Goal: Task Accomplishment & Management: Manage account settings

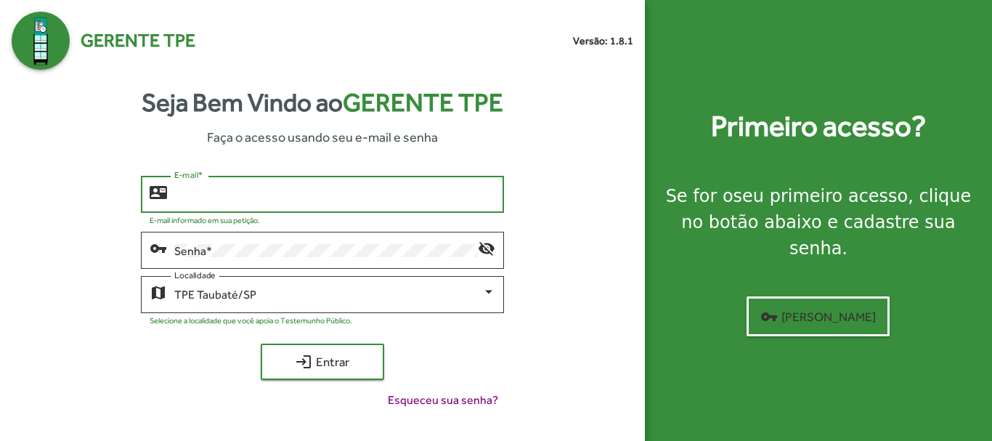
click at [385, 199] on input "E-mail *" at bounding box center [334, 194] width 320 height 13
type input "**********"
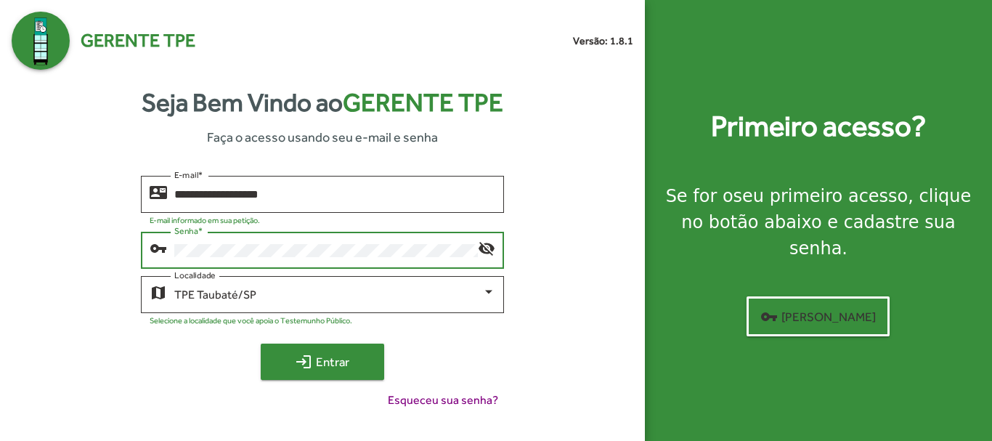
click at [338, 361] on span "login Entrar" at bounding box center [322, 362] width 97 height 26
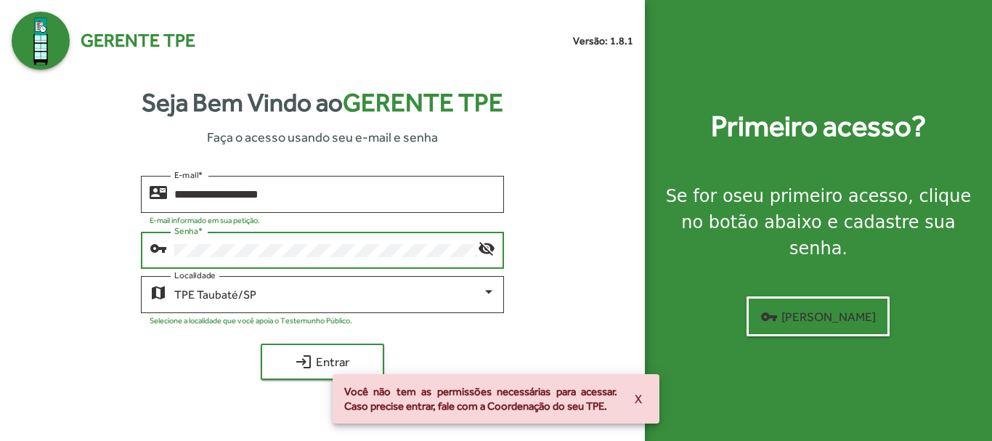
click at [178, 241] on div "Senha *" at bounding box center [325, 249] width 303 height 40
click at [108, 249] on div "**********" at bounding box center [323, 298] width 622 height 245
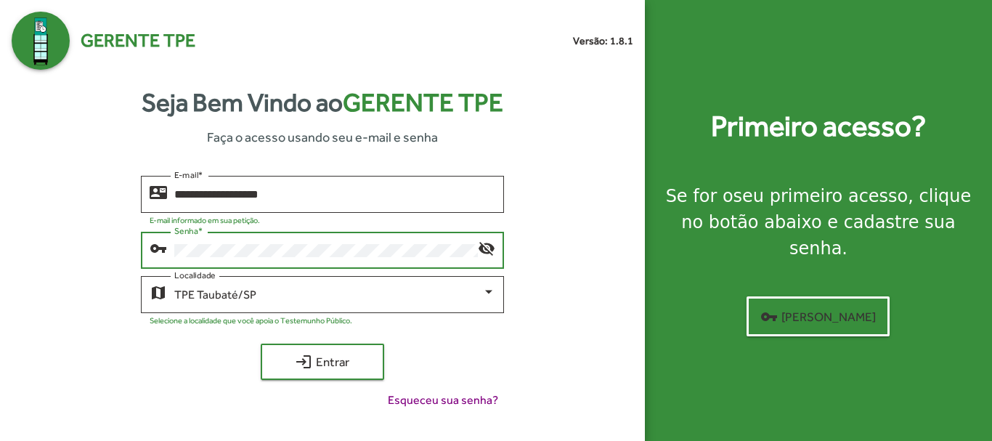
click at [68, 248] on div "**********" at bounding box center [323, 298] width 622 height 245
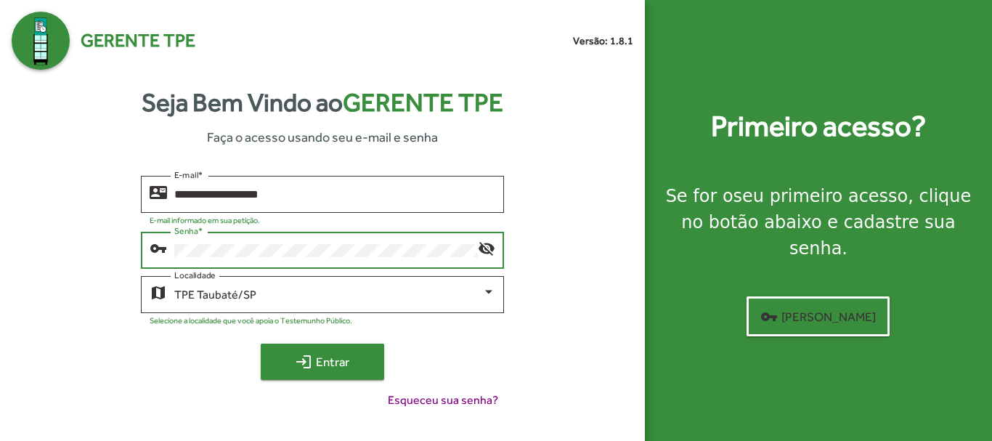
click at [305, 361] on mat-icon "login" at bounding box center [303, 361] width 17 height 17
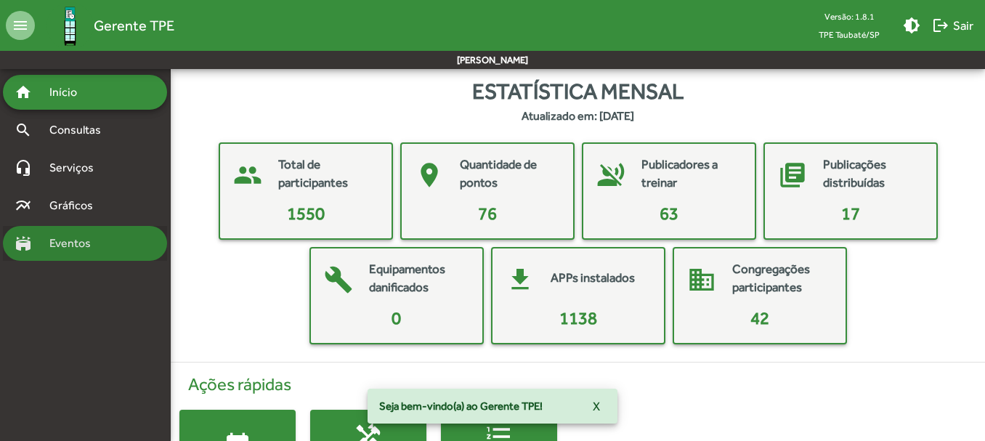
click at [89, 246] on span "Eventos" at bounding box center [76, 243] width 70 height 17
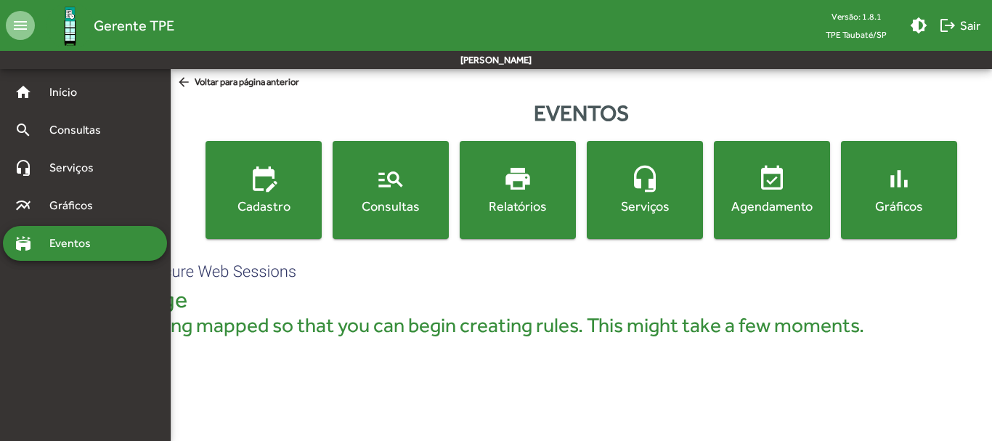
click at [402, 184] on mat-icon "manage_search" at bounding box center [390, 178] width 29 height 29
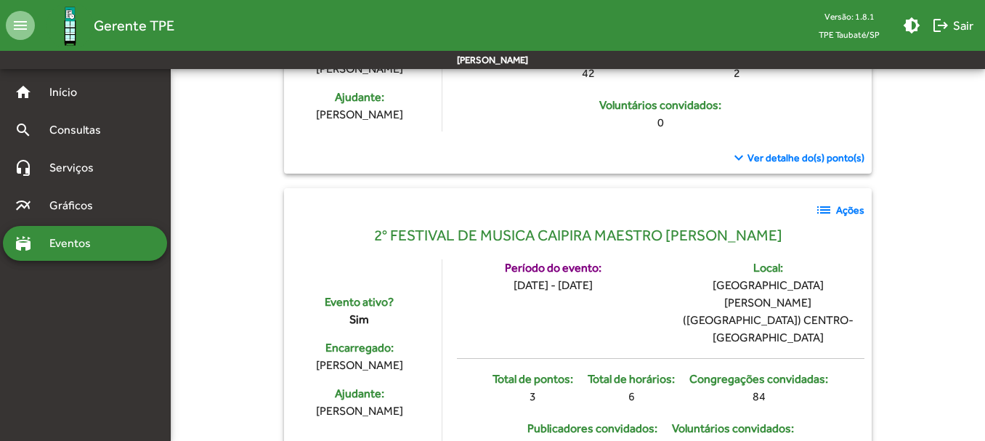
scroll to position [436, 0]
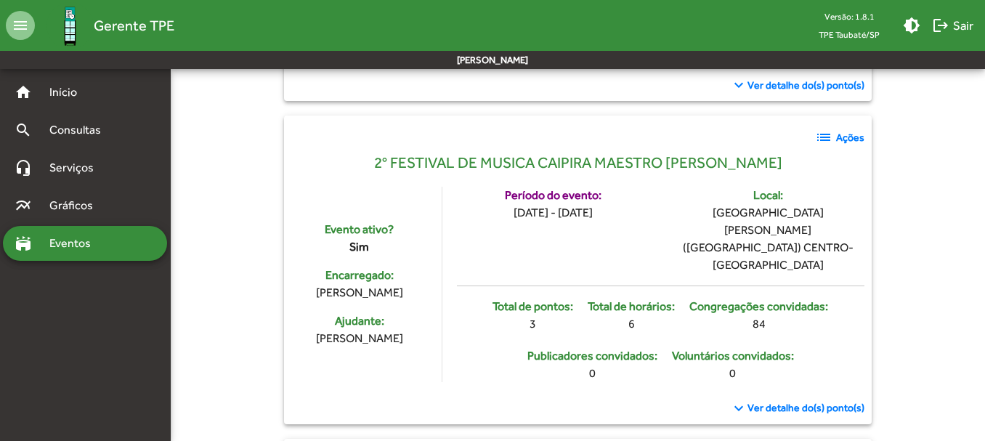
click at [837, 139] on strong "Ações" at bounding box center [850, 137] width 28 height 15
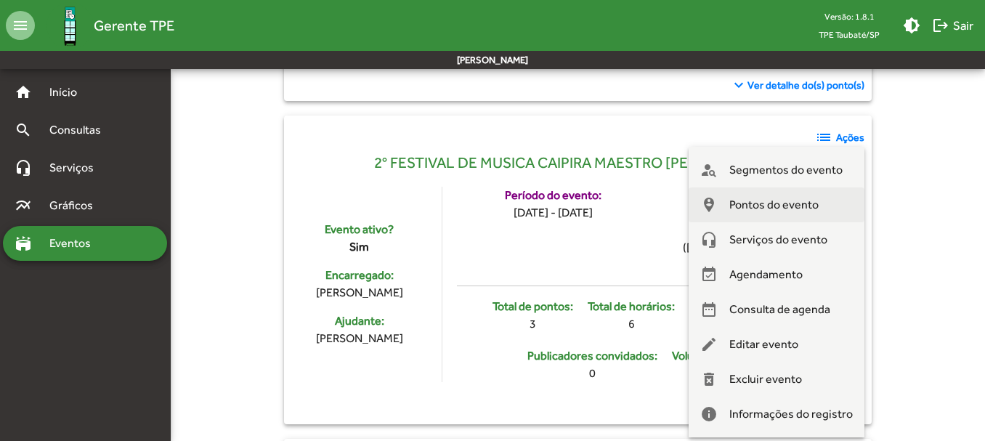
click at [779, 198] on span "Pontos do evento" at bounding box center [773, 204] width 89 height 35
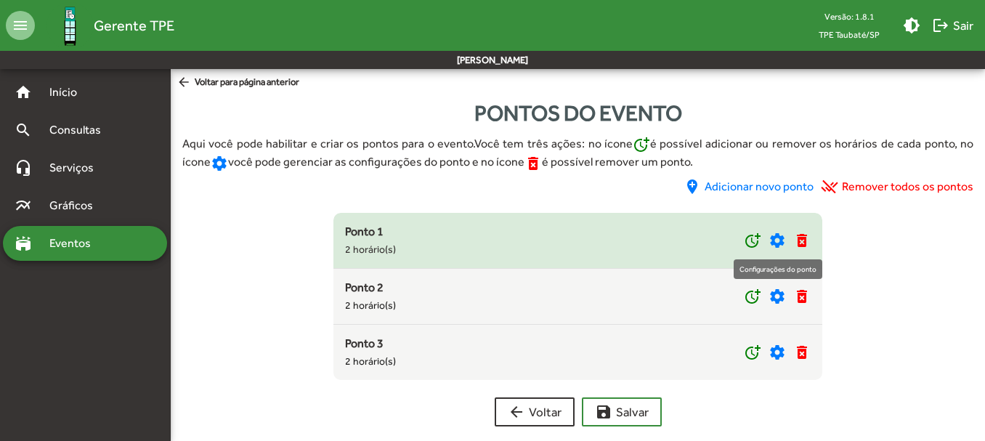
click at [780, 235] on mat-icon "settings" at bounding box center [776, 240] width 17 height 17
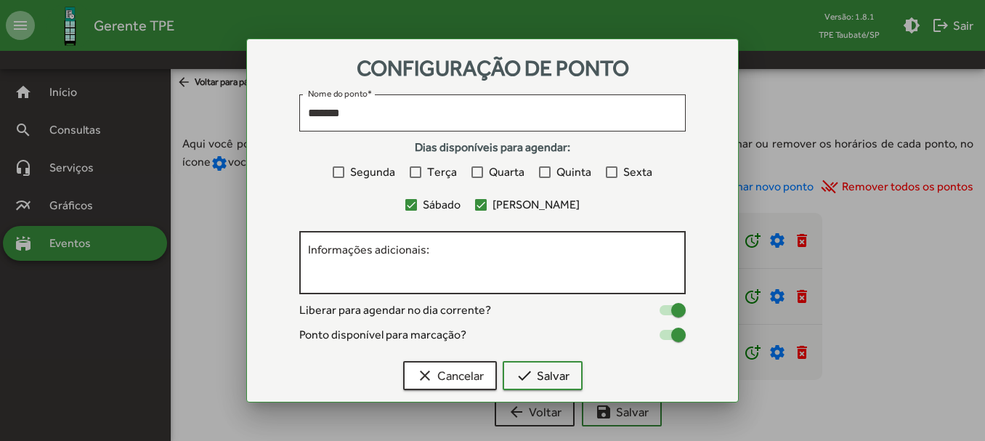
drag, startPoint x: 318, startPoint y: 266, endPoint x: 330, endPoint y: 267, distance: 12.4
click at [318, 266] on textarea "Informações adicionais:" at bounding box center [492, 263] width 369 height 42
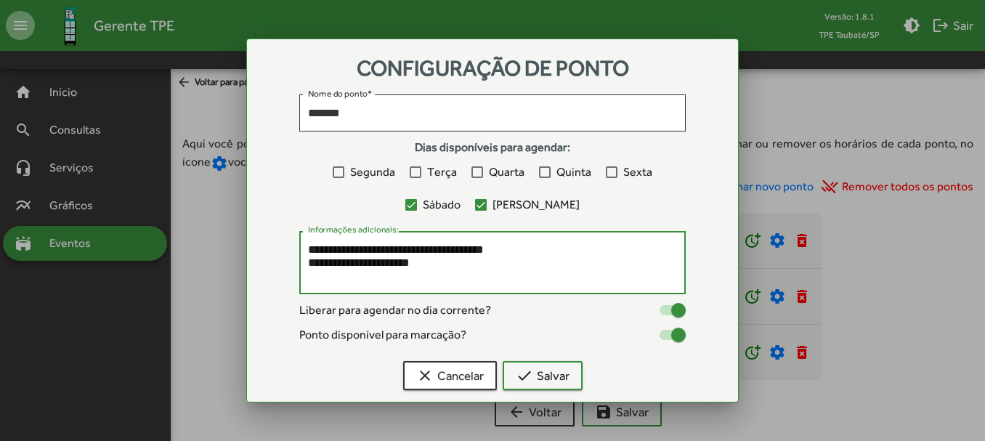
click at [373, 263] on textarea "**********" at bounding box center [492, 263] width 369 height 42
click at [352, 264] on textarea "**********" at bounding box center [492, 263] width 369 height 42
type textarea "**********"
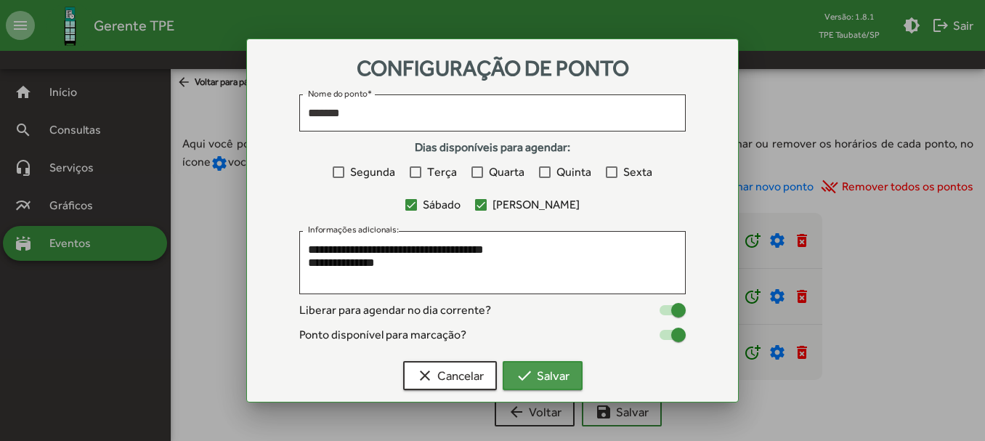
click at [551, 373] on span "check Salvar" at bounding box center [543, 375] width 54 height 26
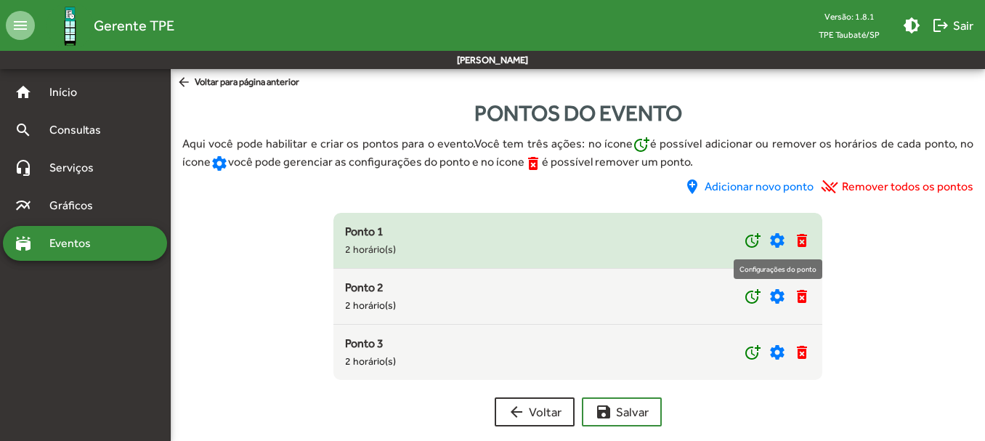
click at [784, 238] on mat-icon "settings" at bounding box center [776, 240] width 17 height 17
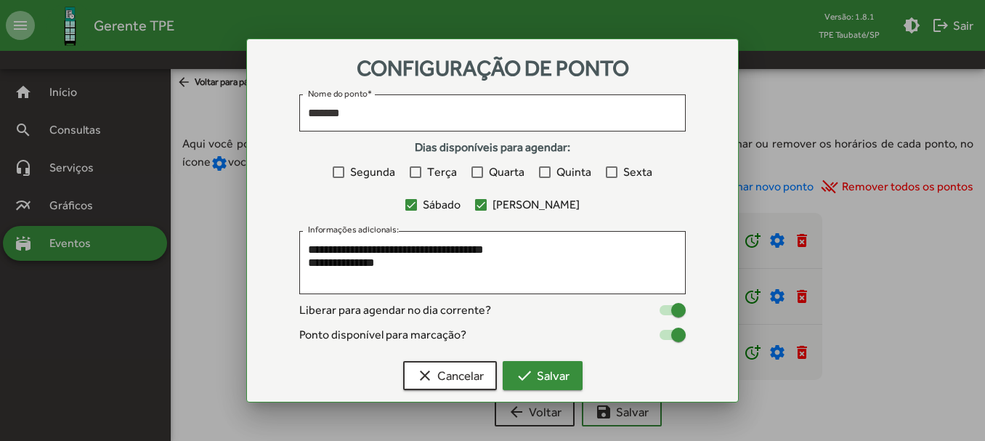
click at [552, 370] on span "check Salvar" at bounding box center [543, 375] width 54 height 26
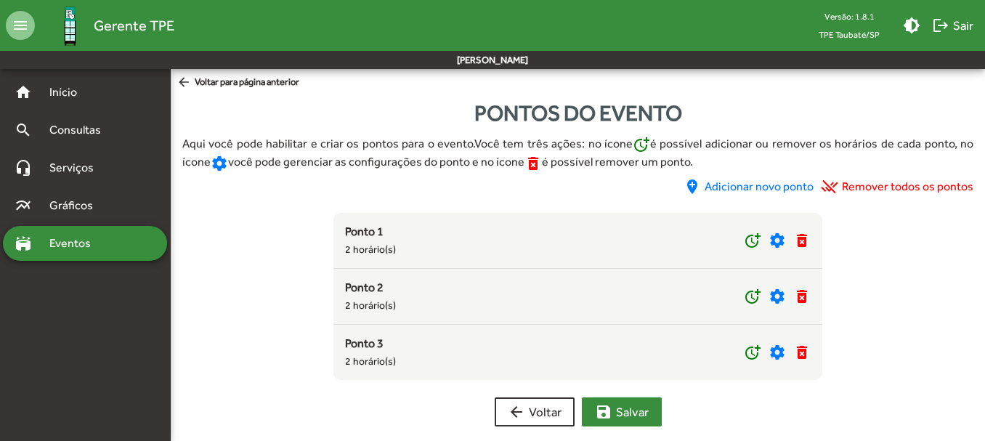
click at [628, 405] on span "save [PERSON_NAME]" at bounding box center [622, 412] width 54 height 26
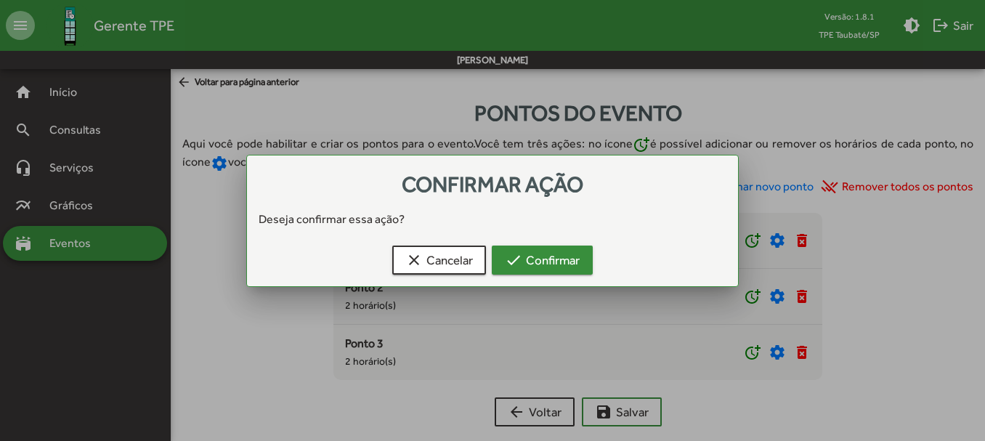
click at [557, 264] on span "check Confirmar" at bounding box center [542, 260] width 75 height 26
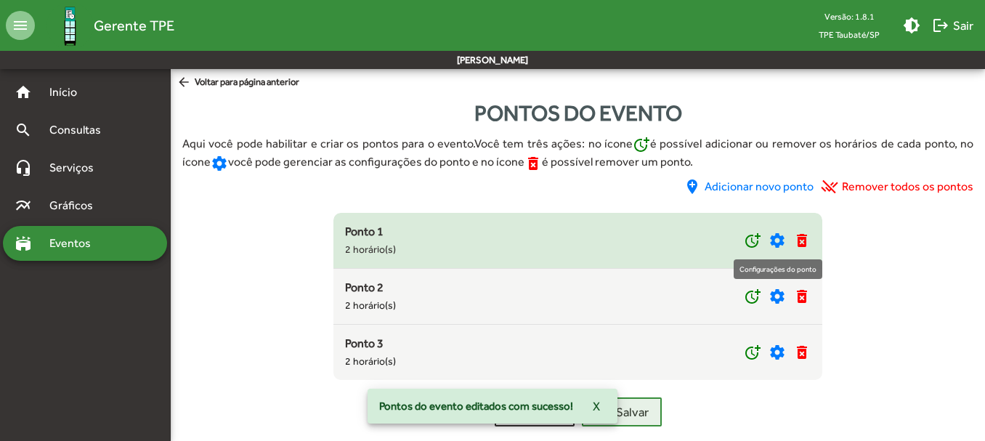
click at [774, 239] on mat-icon "settings" at bounding box center [776, 240] width 17 height 17
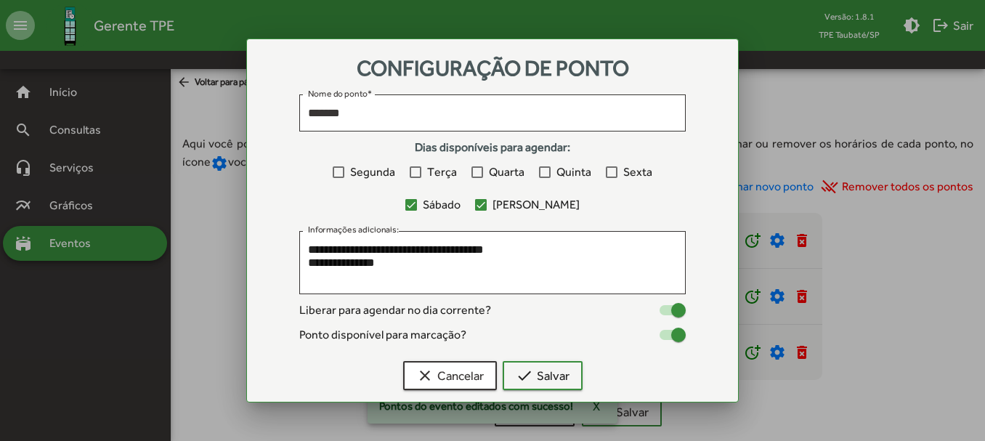
click at [197, 214] on div at bounding box center [492, 220] width 985 height 441
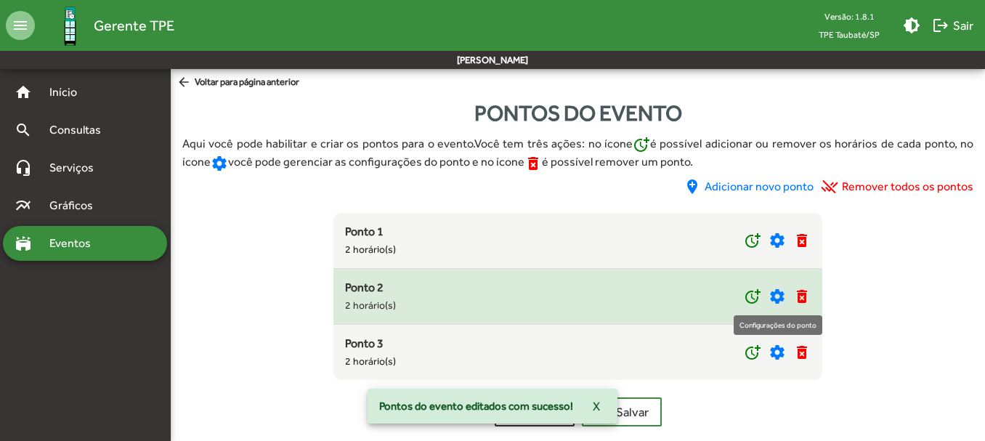
click at [776, 294] on mat-icon "settings" at bounding box center [776, 296] width 17 height 17
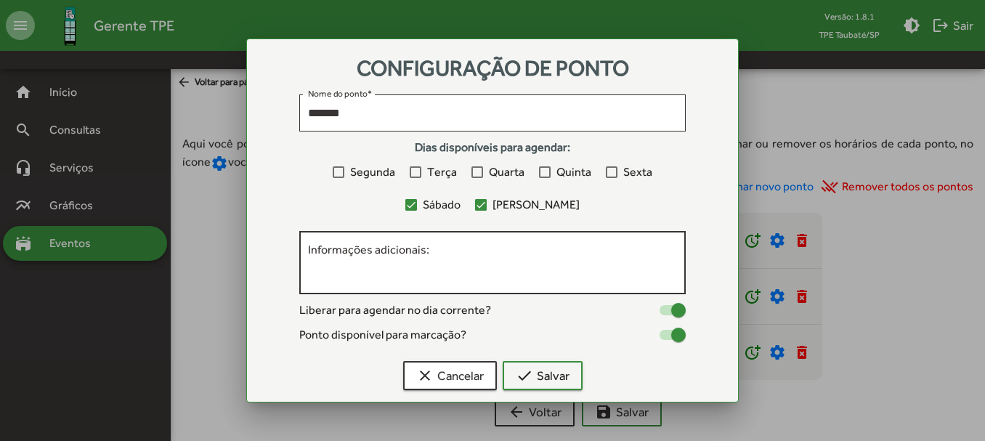
click at [336, 262] on textarea "Informações adicionais:" at bounding box center [492, 263] width 369 height 42
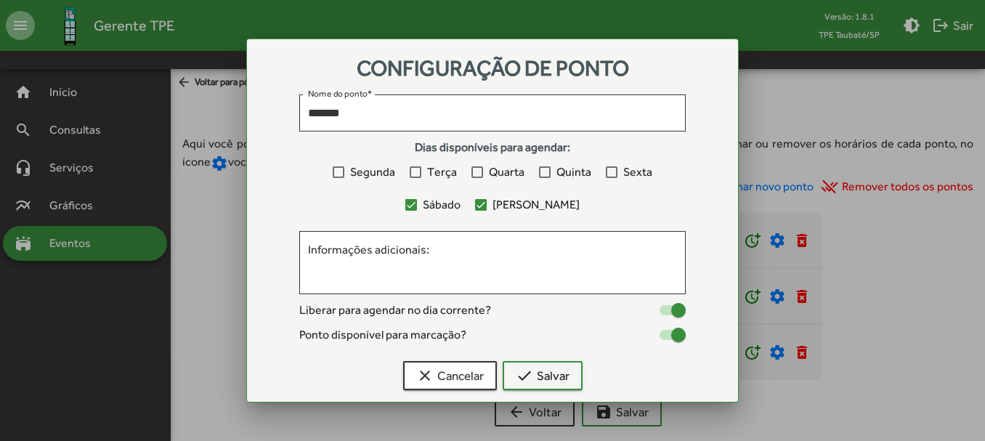
click at [201, 218] on div at bounding box center [492, 220] width 985 height 441
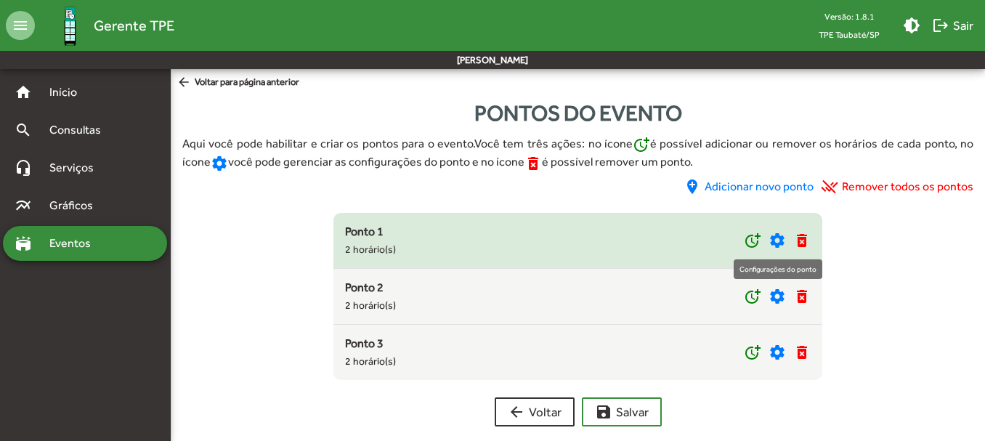
click at [776, 238] on mat-icon "settings" at bounding box center [776, 240] width 17 height 17
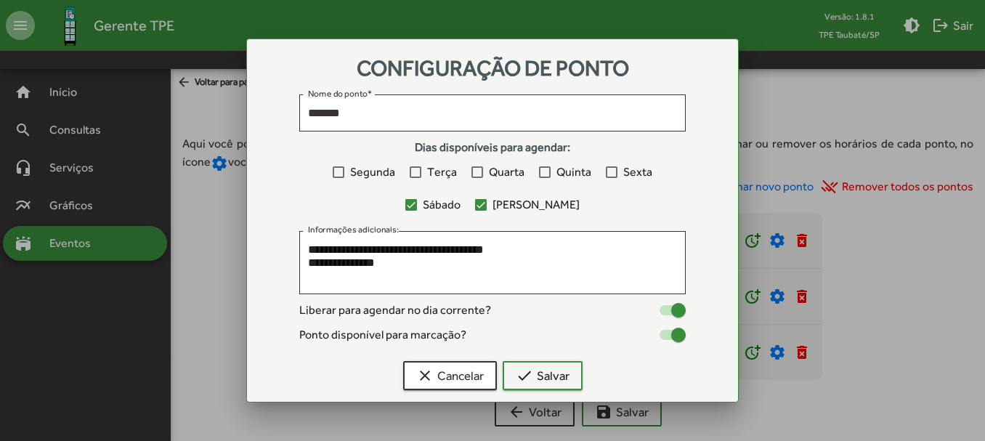
click at [214, 236] on div at bounding box center [492, 220] width 985 height 441
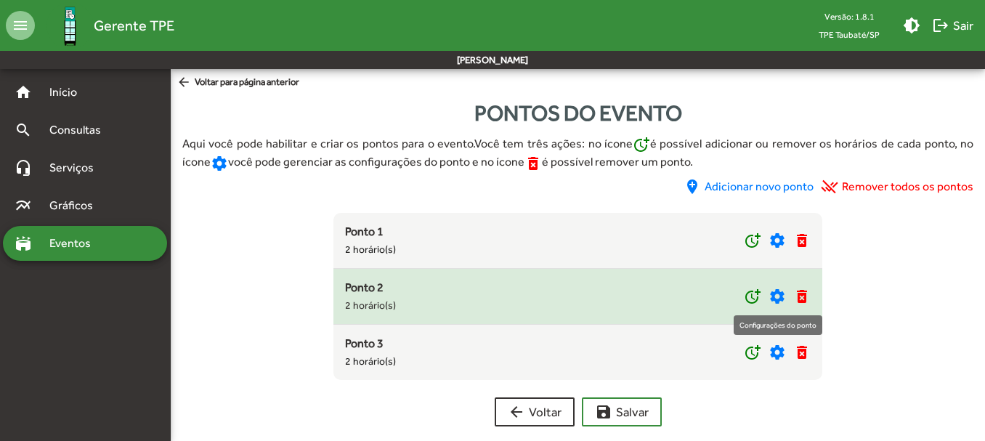
click at [779, 295] on mat-icon "settings" at bounding box center [776, 296] width 17 height 17
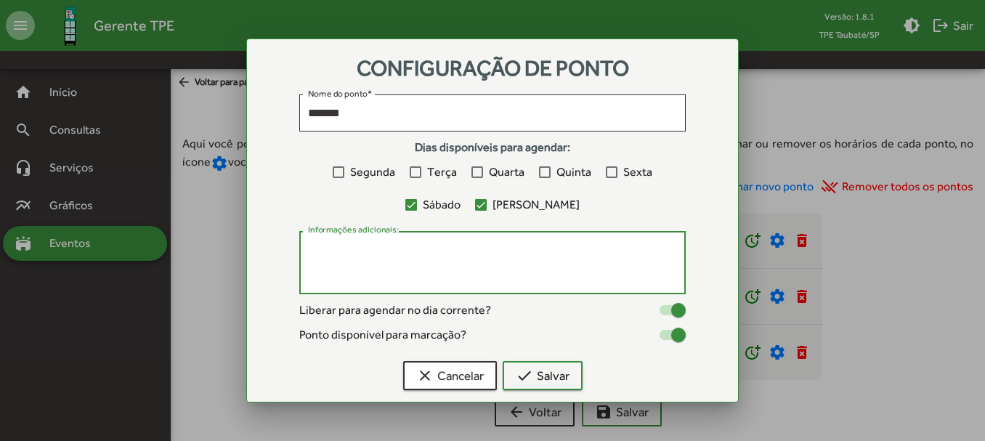
click at [345, 256] on textarea "Informações adicionais:" at bounding box center [492, 263] width 369 height 42
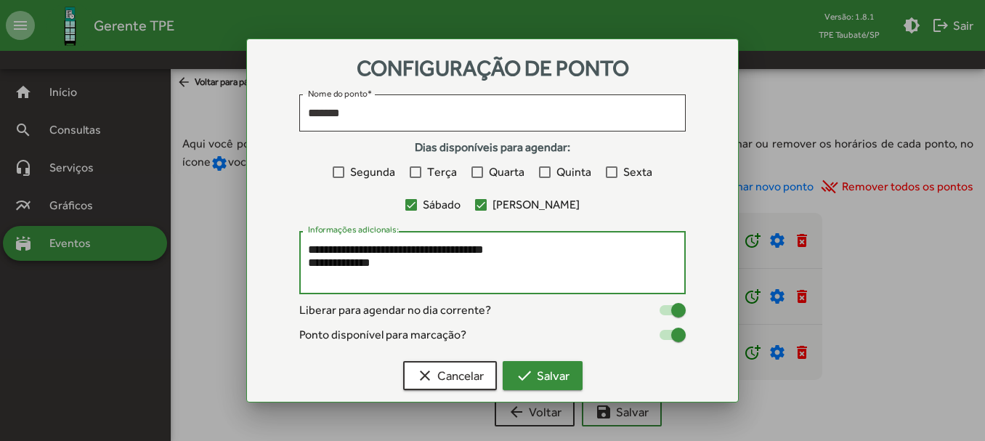
type textarea "**********"
click at [542, 373] on span "check Salvar" at bounding box center [543, 375] width 54 height 26
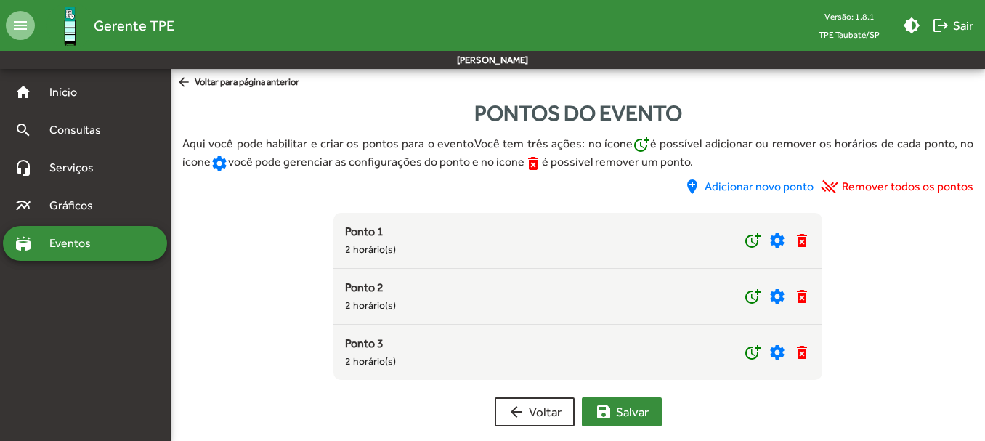
click at [624, 403] on span "save [PERSON_NAME]" at bounding box center [622, 412] width 54 height 26
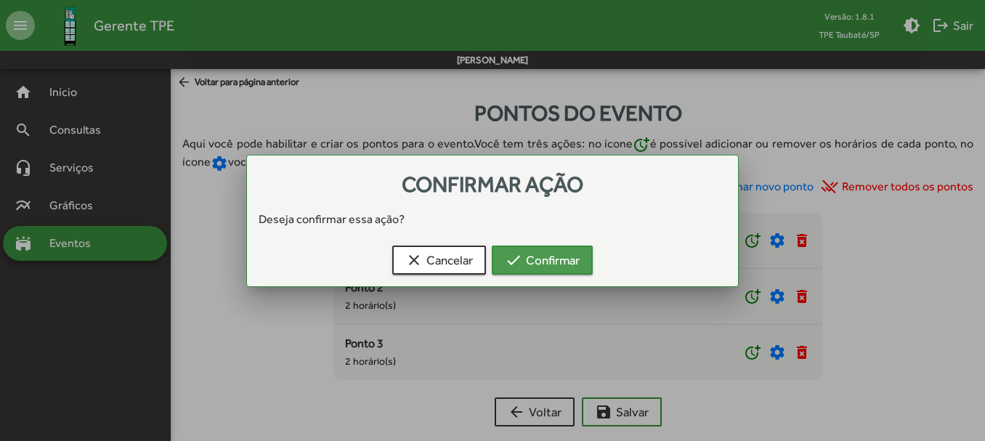
click at [540, 260] on span "check Confirmar" at bounding box center [542, 260] width 75 height 26
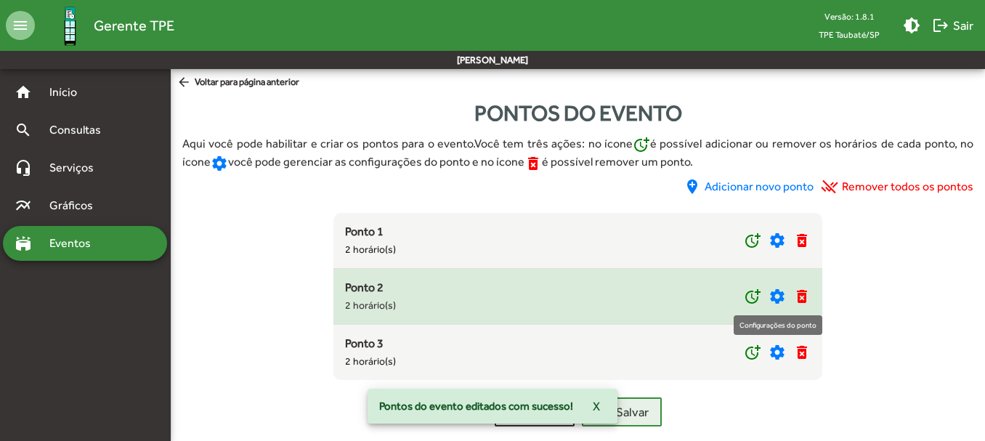
click at [780, 294] on mat-icon "settings" at bounding box center [776, 296] width 17 height 17
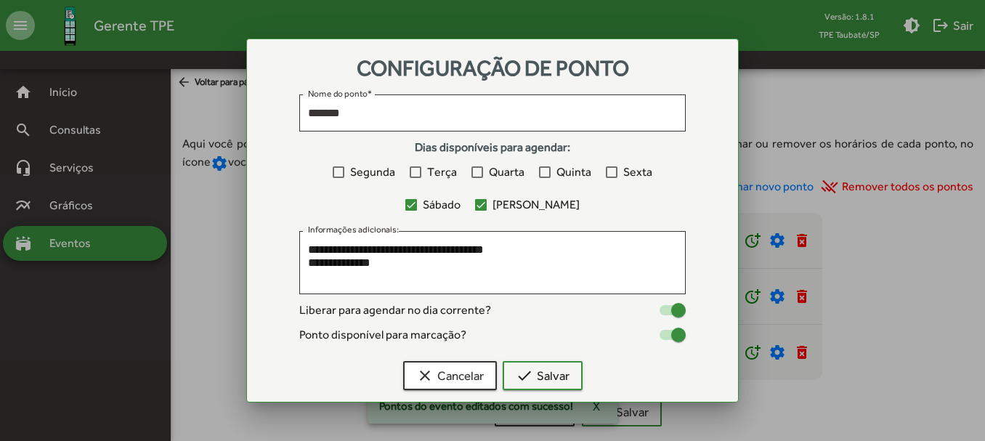
click at [211, 239] on div at bounding box center [492, 220] width 985 height 441
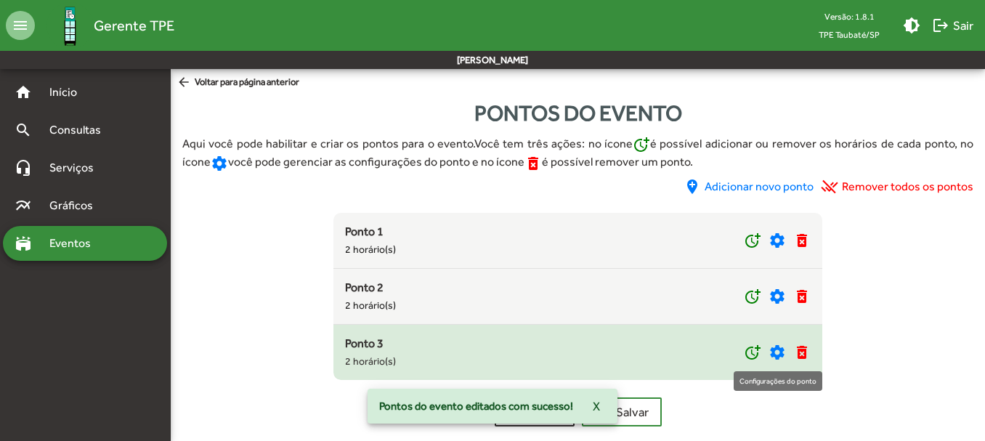
click at [780, 354] on mat-icon "settings" at bounding box center [776, 352] width 17 height 17
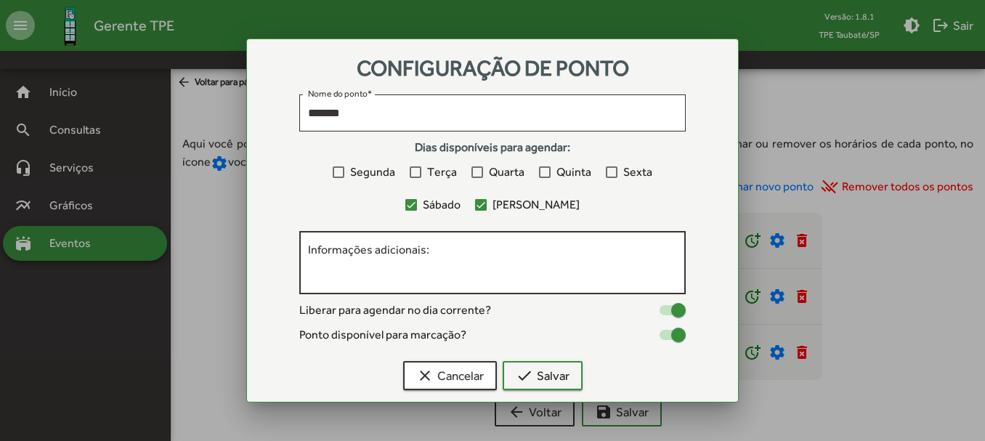
click at [412, 264] on textarea "Informações adicionais:" at bounding box center [492, 263] width 369 height 42
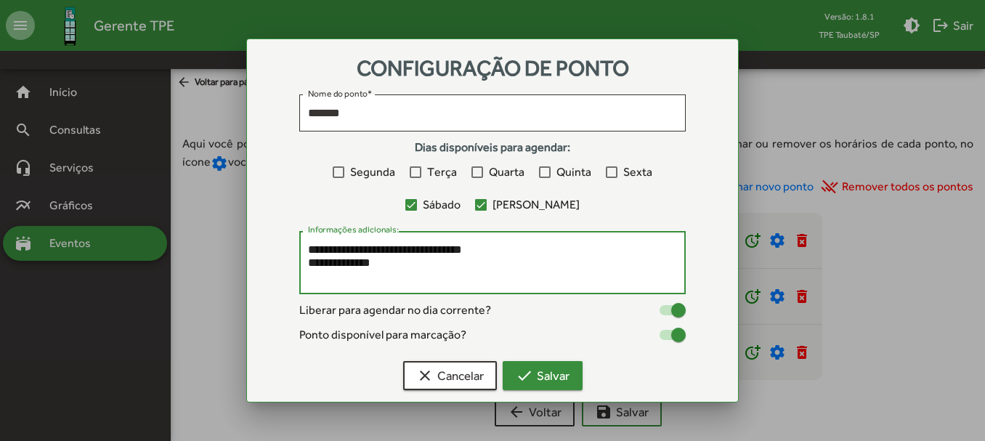
type textarea "**********"
click at [537, 376] on span "check Salvar" at bounding box center [543, 375] width 54 height 26
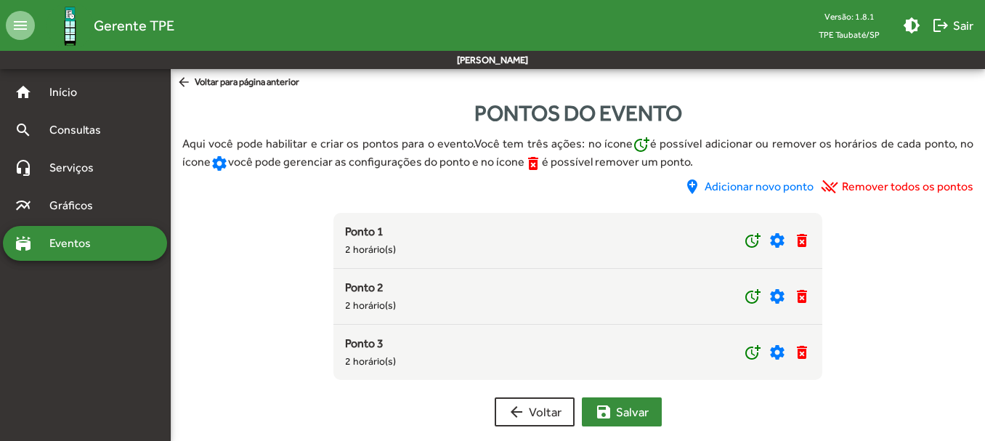
click at [637, 404] on span "save [PERSON_NAME]" at bounding box center [622, 412] width 54 height 26
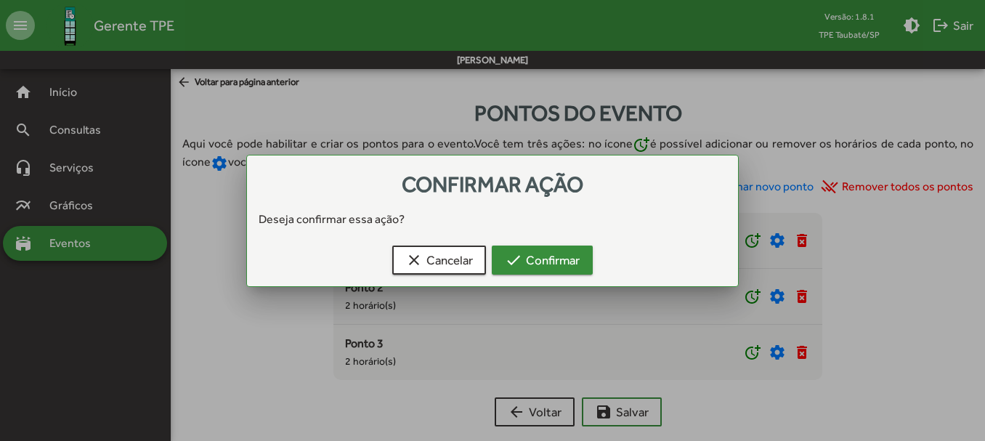
click at [545, 255] on span "check Confirmar" at bounding box center [542, 260] width 75 height 26
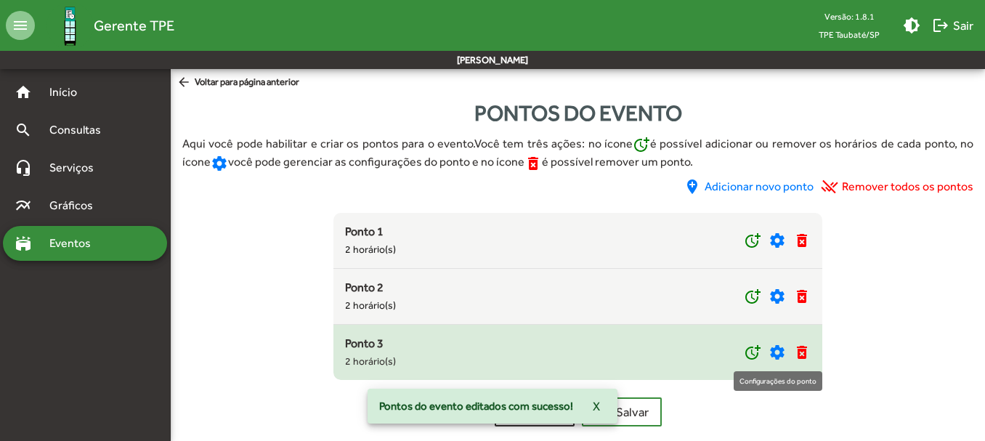
click at [774, 347] on mat-icon "settings" at bounding box center [776, 352] width 17 height 17
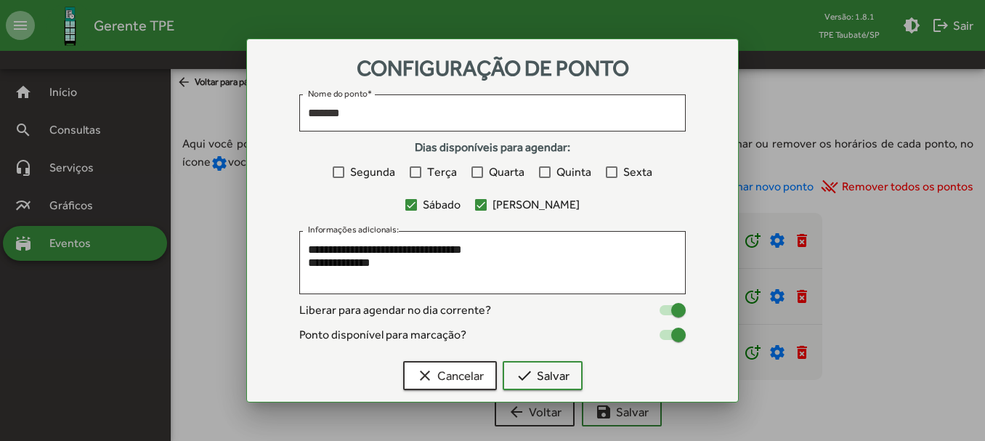
click at [211, 268] on div at bounding box center [492, 220] width 985 height 441
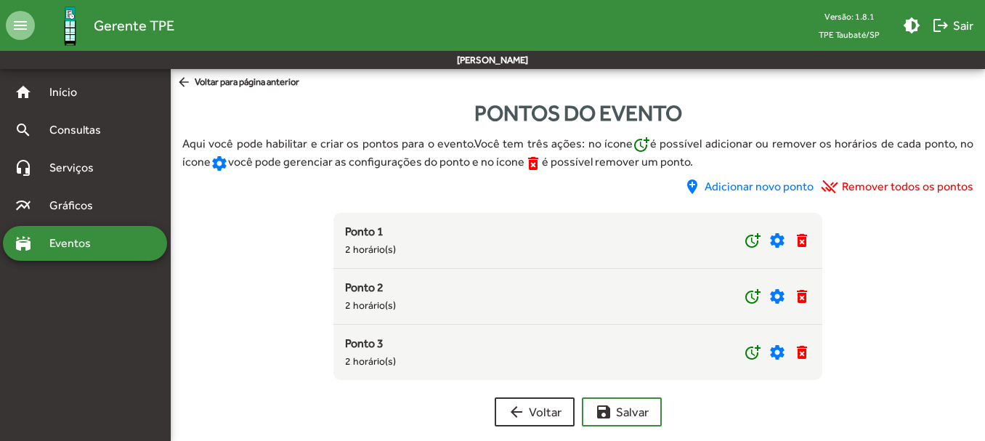
click at [78, 242] on span "Eventos" at bounding box center [76, 243] width 70 height 17
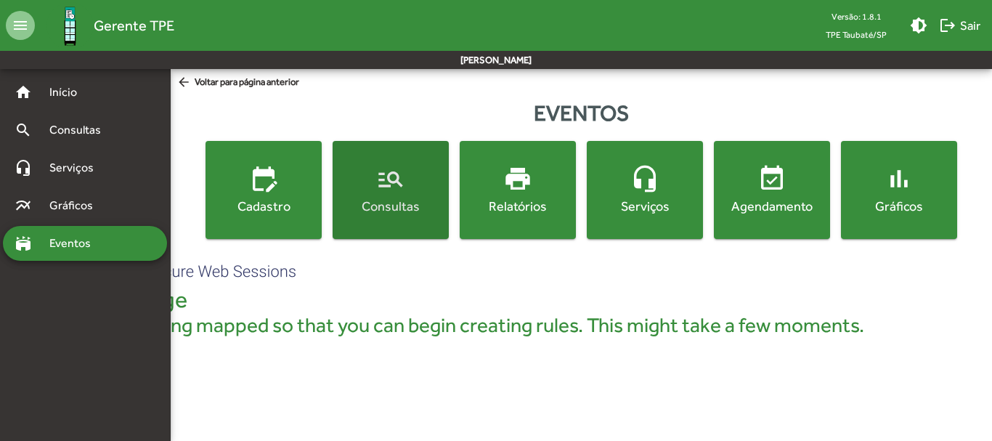
click at [406, 175] on span "manage_search Consultas" at bounding box center [391, 189] width 110 height 51
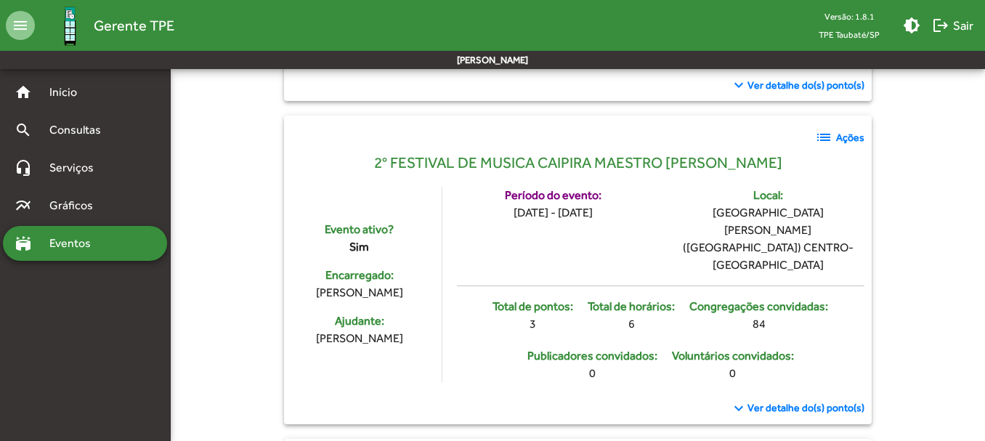
scroll to position [508, 0]
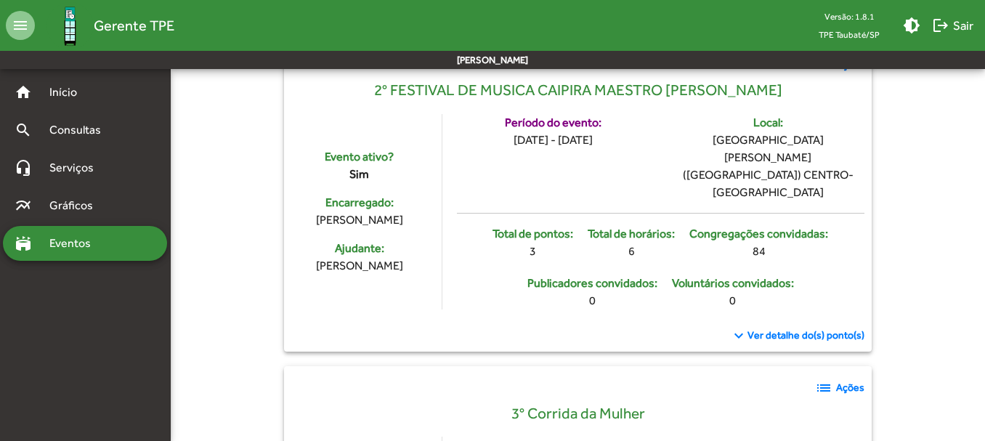
click at [771, 328] on span "Ver detalhe do(s) ponto(s)" at bounding box center [805, 335] width 117 height 15
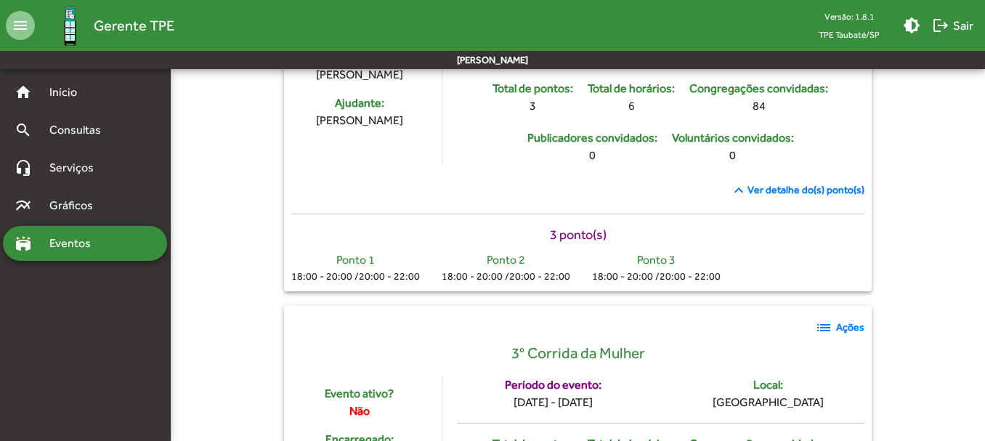
scroll to position [581, 0]
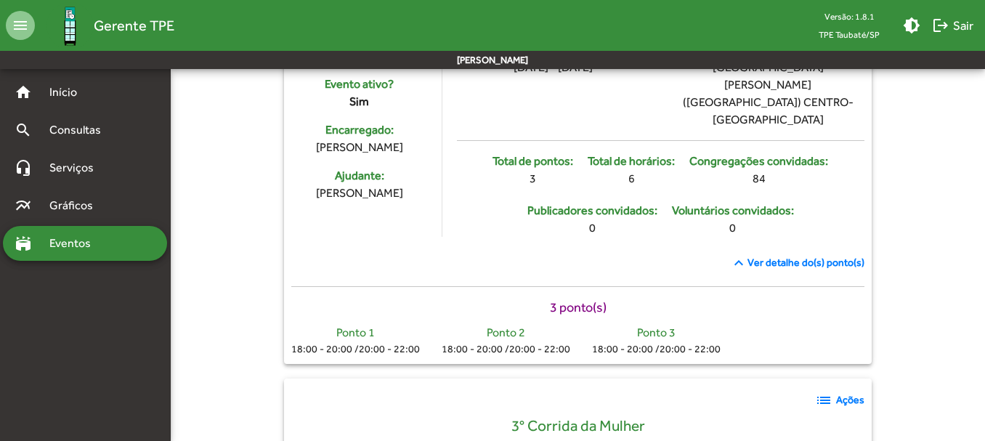
click at [353, 324] on div "Ponto 1" at bounding box center [355, 332] width 129 height 17
click at [581, 297] on div "3 ponto(s)" at bounding box center [577, 307] width 573 height 20
click at [783, 255] on span "Ver detalhe do(s) ponto(s)" at bounding box center [805, 262] width 117 height 15
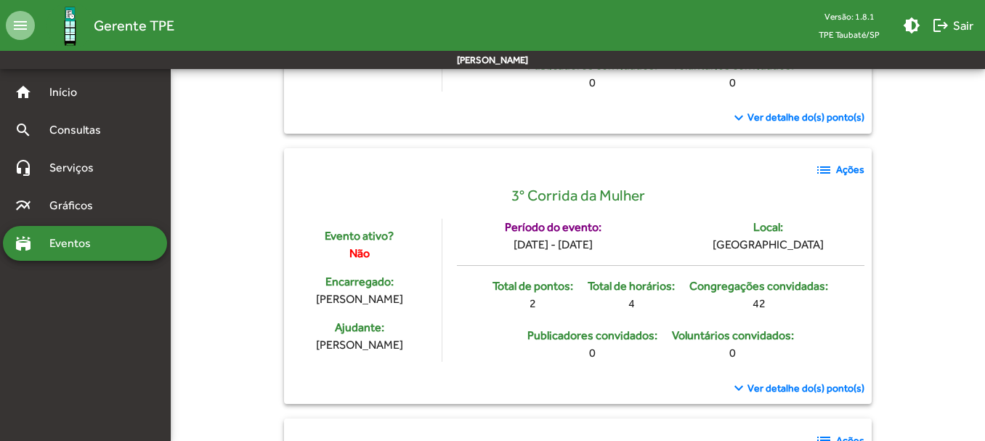
scroll to position [363, 0]
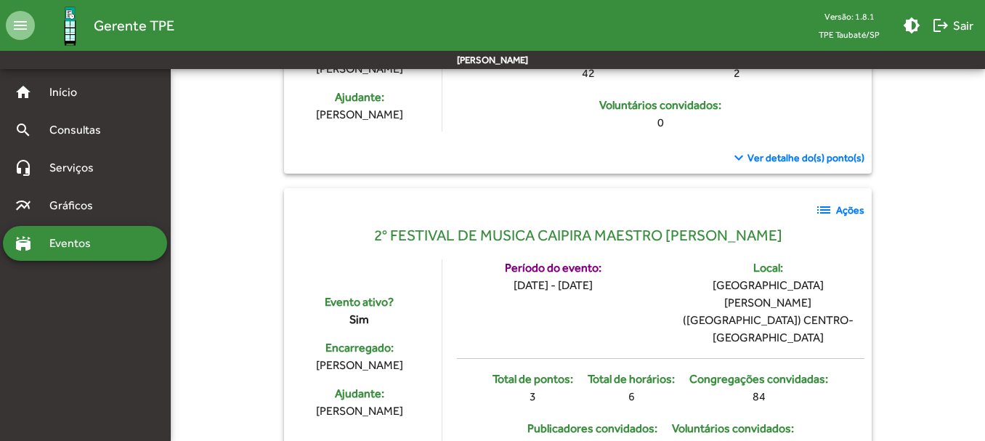
click at [56, 238] on span "Eventos" at bounding box center [76, 243] width 70 height 17
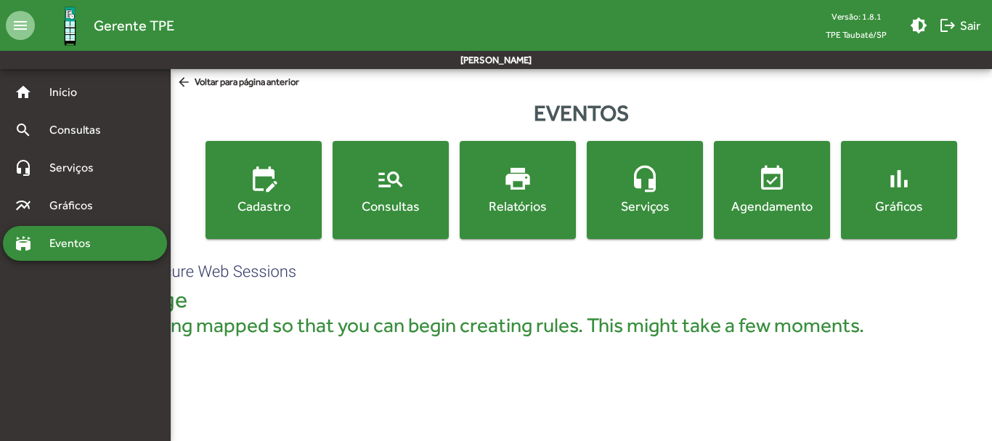
click at [790, 198] on div "Agendamento" at bounding box center [772, 206] width 110 height 18
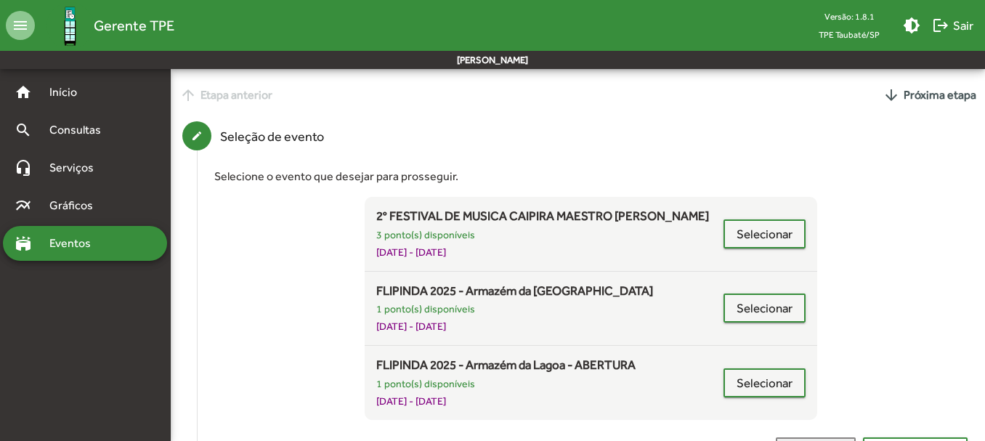
scroll to position [145, 0]
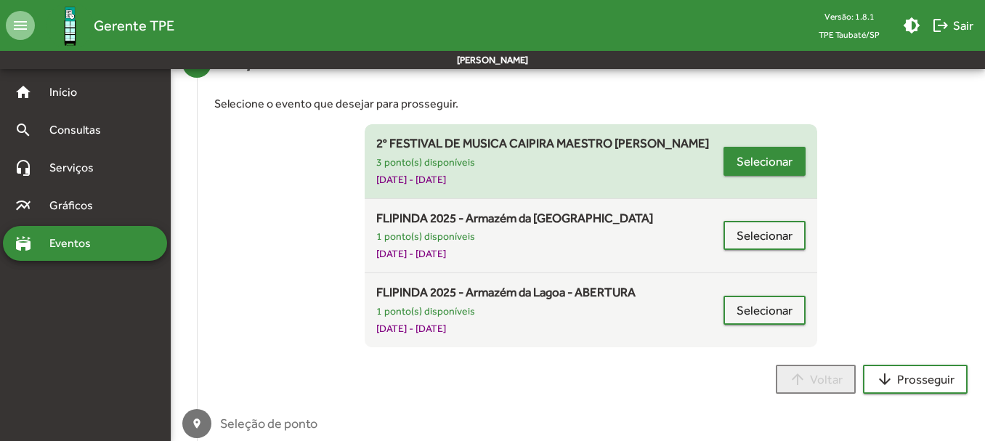
click at [766, 153] on span "Selecionar" at bounding box center [765, 161] width 56 height 26
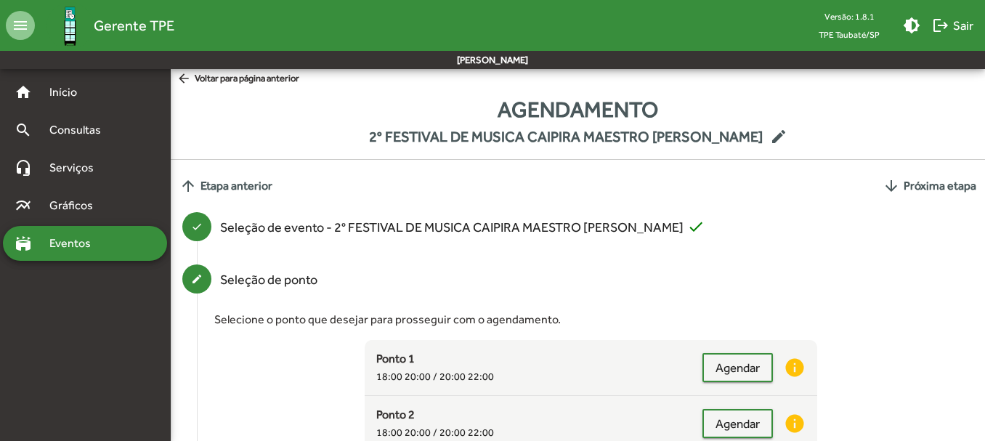
scroll to position [0, 0]
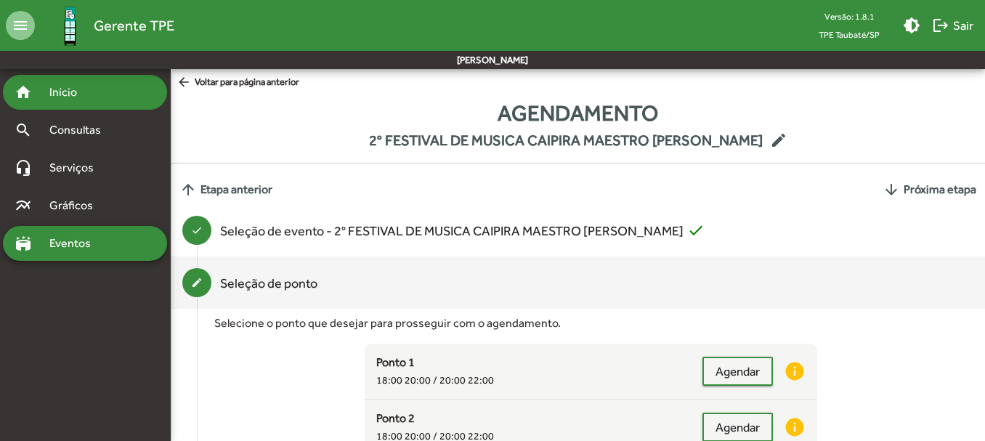
click at [76, 89] on span "Início" at bounding box center [69, 92] width 57 height 17
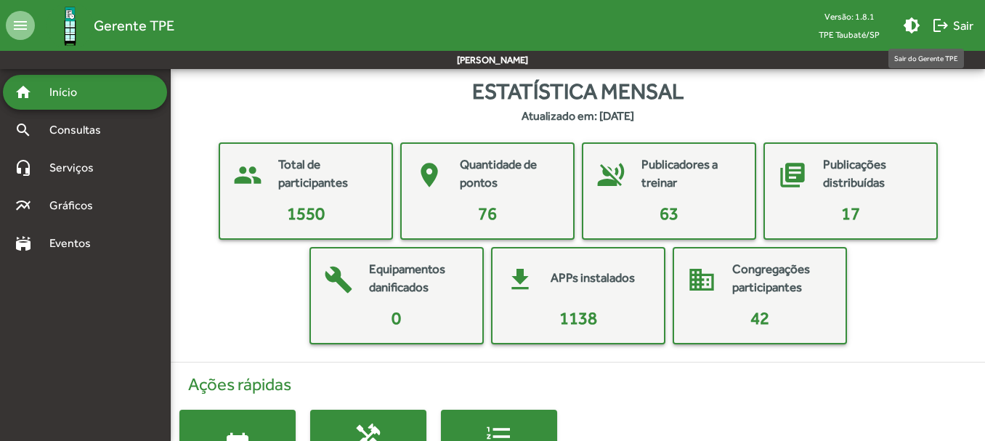
click at [953, 25] on span "logout Sair" at bounding box center [952, 25] width 41 height 26
